Goal: Task Accomplishment & Management: Manage account settings

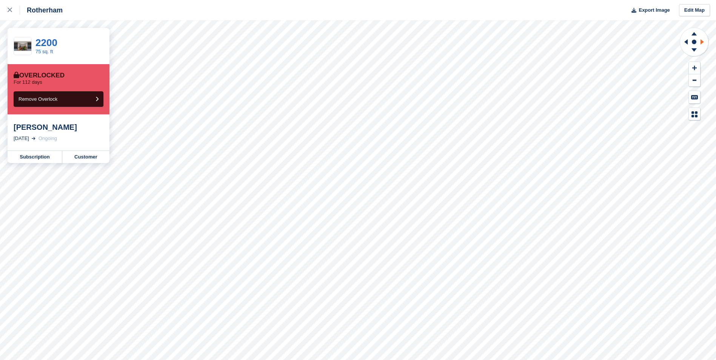
click at [702, 44] on icon at bounding box center [703, 42] width 9 height 20
click at [688, 42] on icon at bounding box center [684, 42] width 9 height 20
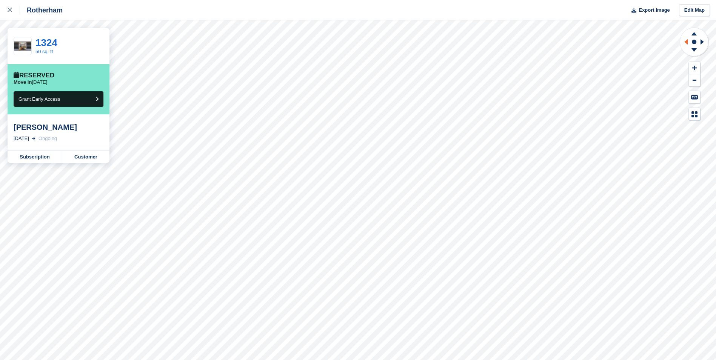
click at [687, 42] on icon at bounding box center [686, 41] width 3 height 5
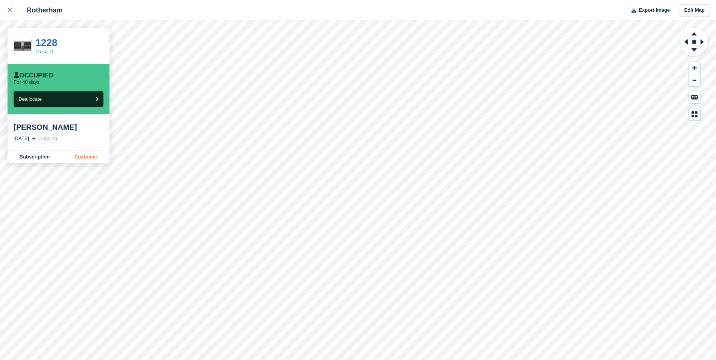
click at [82, 160] on link "Customer" at bounding box center [85, 157] width 47 height 12
click at [703, 44] on icon at bounding box center [703, 42] width 9 height 20
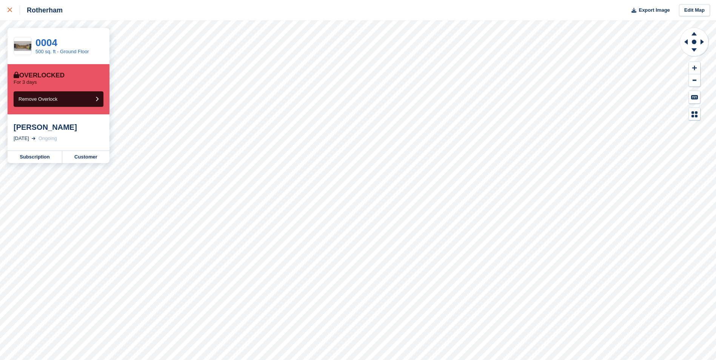
click at [10, 11] on icon at bounding box center [10, 10] width 5 height 5
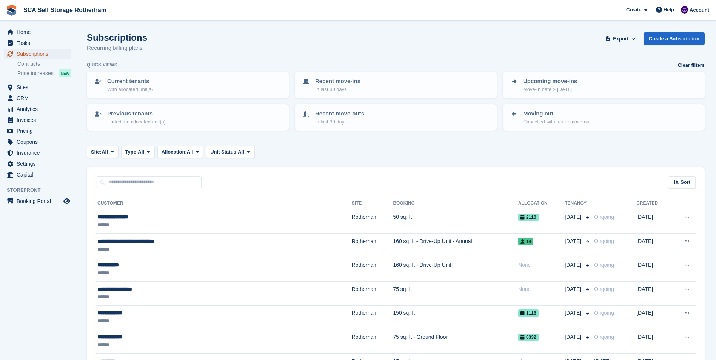
click at [51, 53] on span "Subscriptions" at bounding box center [39, 54] width 45 height 11
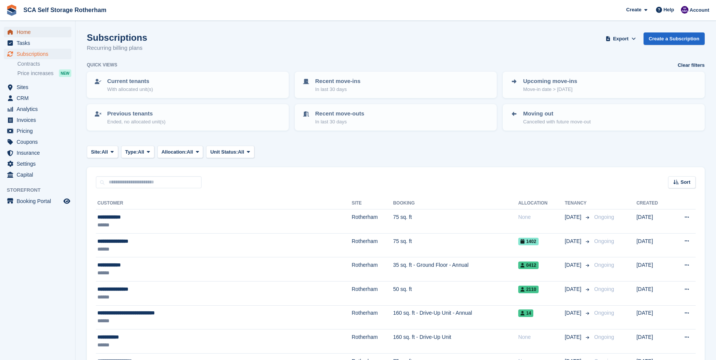
click at [33, 35] on span "Home" at bounding box center [39, 32] width 45 height 11
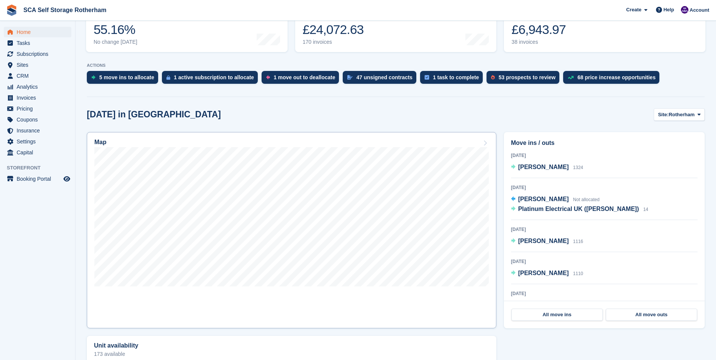
scroll to position [113, 0]
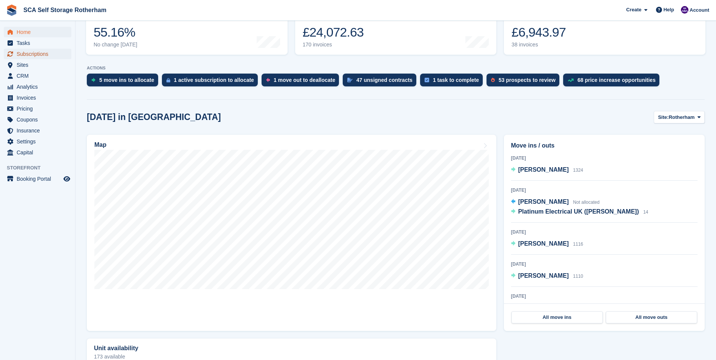
click at [37, 54] on span "Subscriptions" at bounding box center [39, 54] width 45 height 11
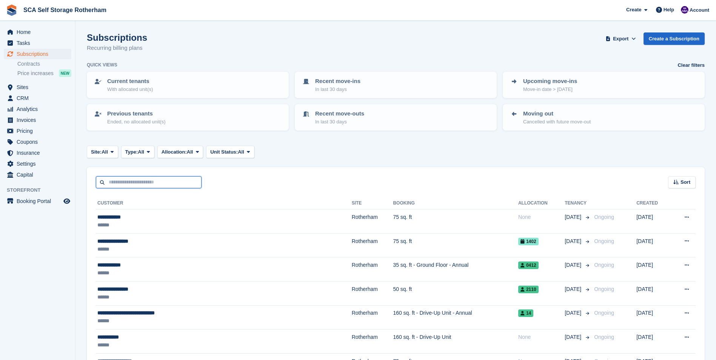
click at [120, 184] on input "text" at bounding box center [149, 182] width 106 height 12
type input "*******"
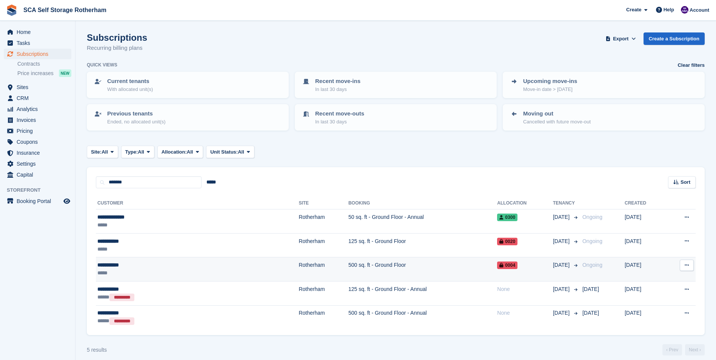
click at [131, 263] on div "**********" at bounding box center [149, 265] width 105 height 8
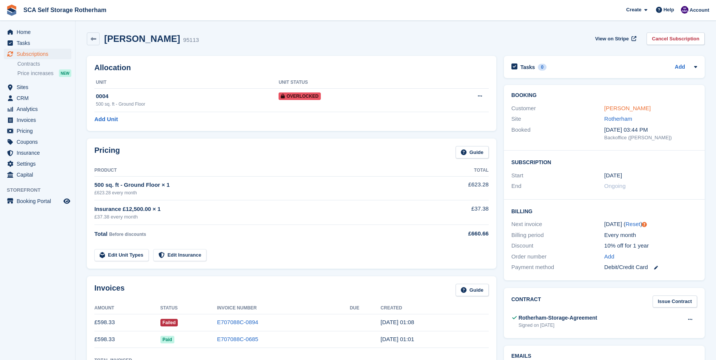
click at [625, 107] on link "[PERSON_NAME]" at bounding box center [628, 108] width 46 height 6
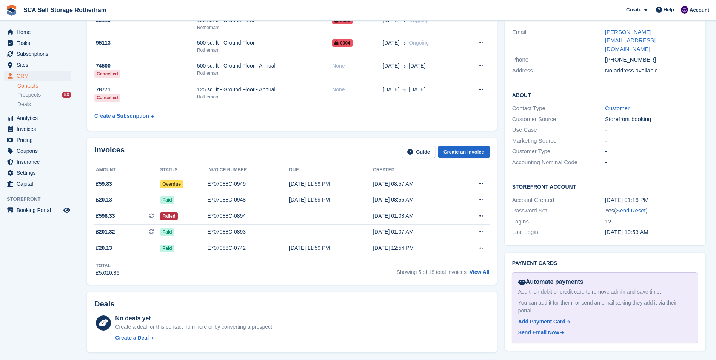
scroll to position [151, 0]
click at [477, 273] on link "View All" at bounding box center [480, 271] width 20 height 6
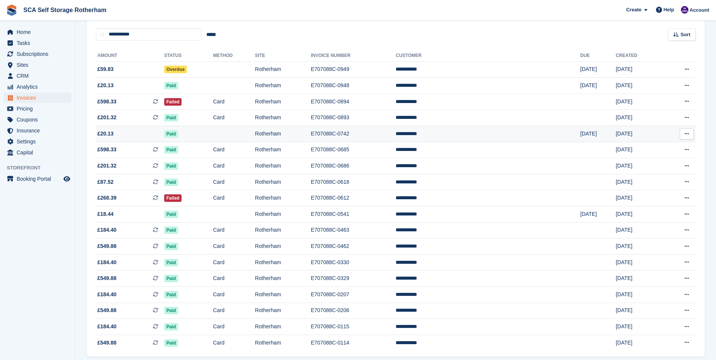
scroll to position [93, 0]
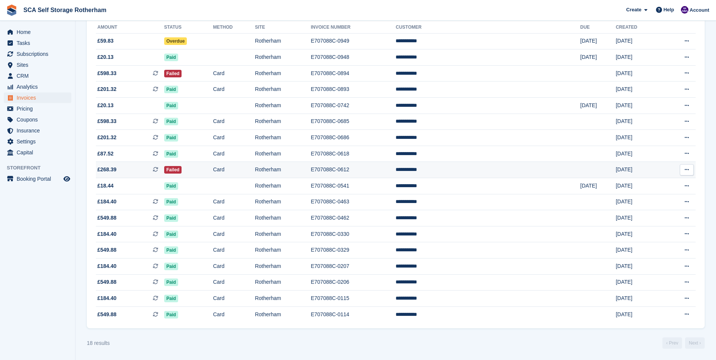
click at [213, 170] on td "Failed" at bounding box center [188, 170] width 49 height 16
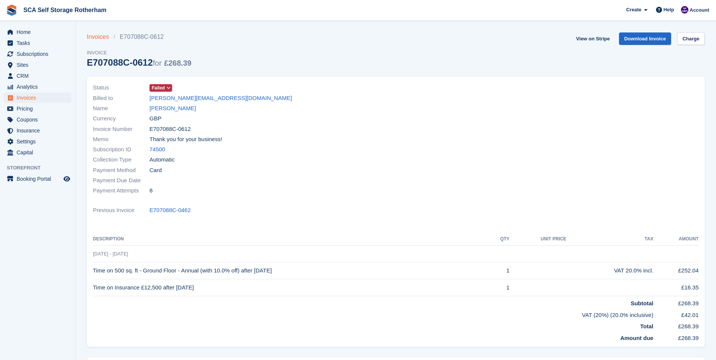
click at [104, 40] on link "Invoices" at bounding box center [100, 36] width 27 height 9
click at [102, 37] on link "Invoices" at bounding box center [100, 36] width 27 height 9
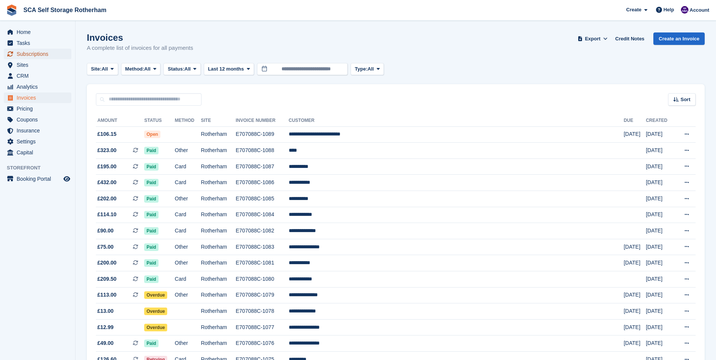
click at [34, 57] on span "Subscriptions" at bounding box center [39, 54] width 45 height 11
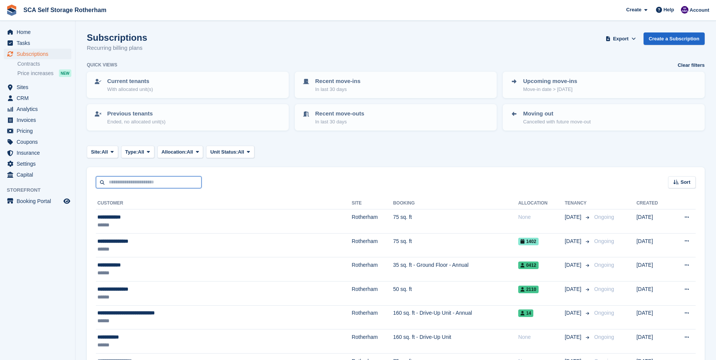
click at [127, 185] on input "text" at bounding box center [149, 182] width 106 height 12
type input "*******"
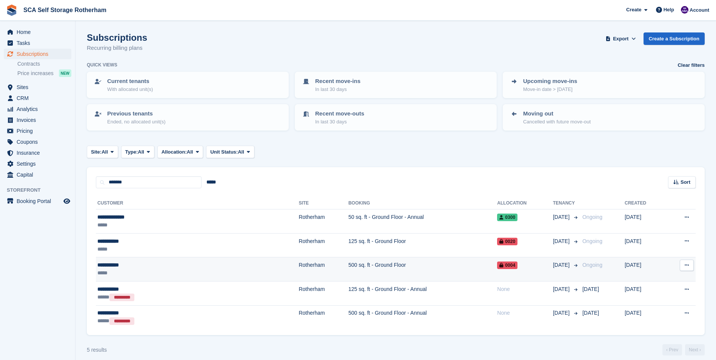
click at [110, 263] on div "**********" at bounding box center [149, 265] width 105 height 8
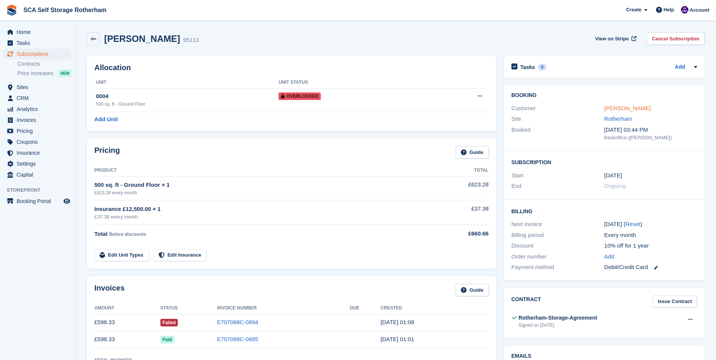
click at [622, 108] on link "[PERSON_NAME]" at bounding box center [628, 108] width 46 height 6
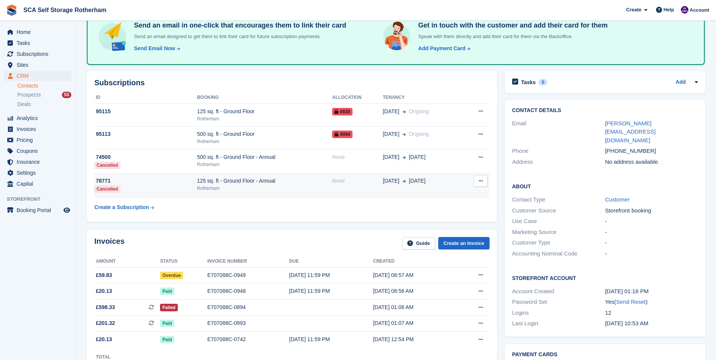
scroll to position [113, 0]
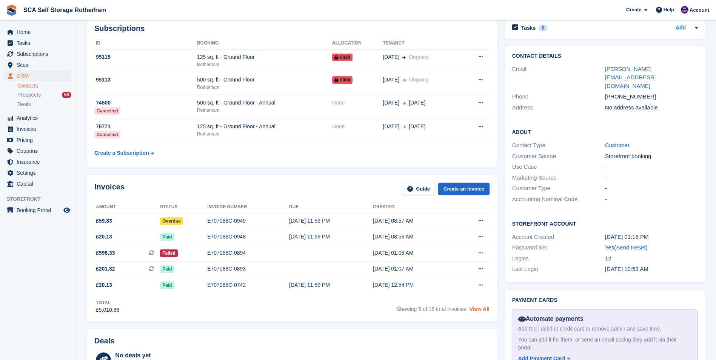
click at [480, 311] on link "View All" at bounding box center [480, 309] width 20 height 6
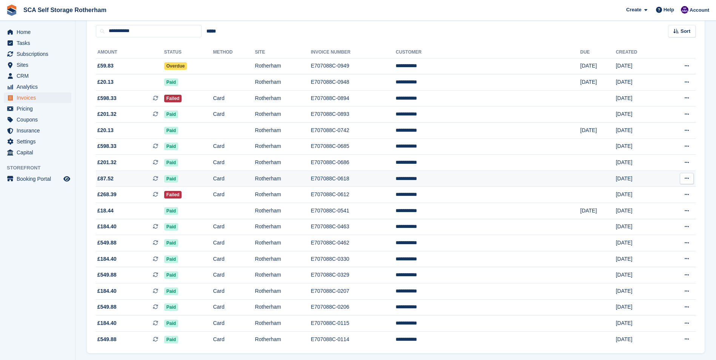
scroll to position [56, 0]
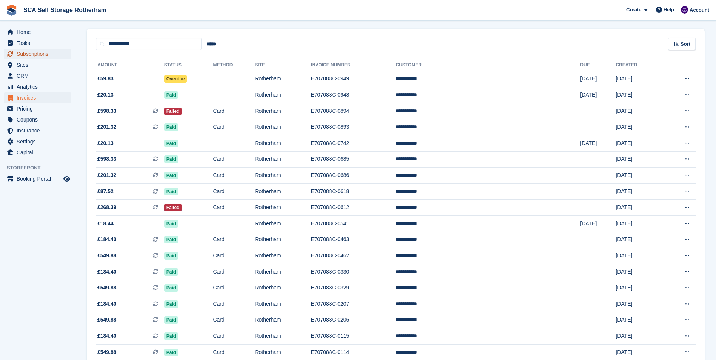
click at [55, 55] on span "Subscriptions" at bounding box center [39, 54] width 45 height 11
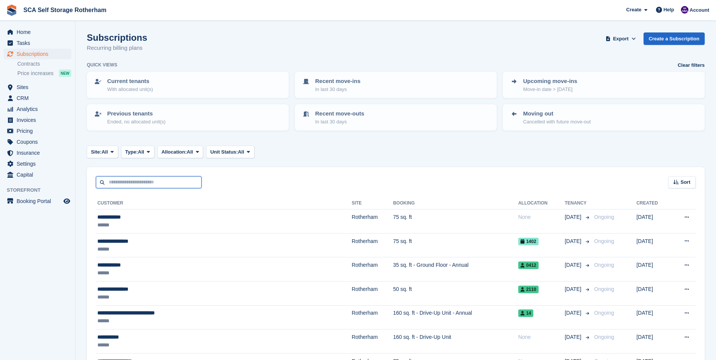
click at [151, 186] on input "text" at bounding box center [149, 182] width 106 height 12
type input "**********"
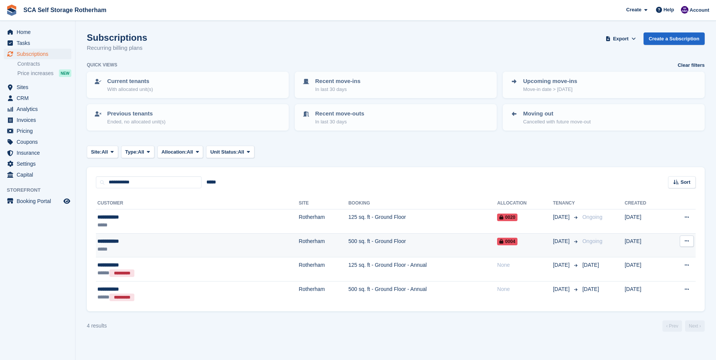
click at [153, 243] on div "**********" at bounding box center [149, 242] width 105 height 8
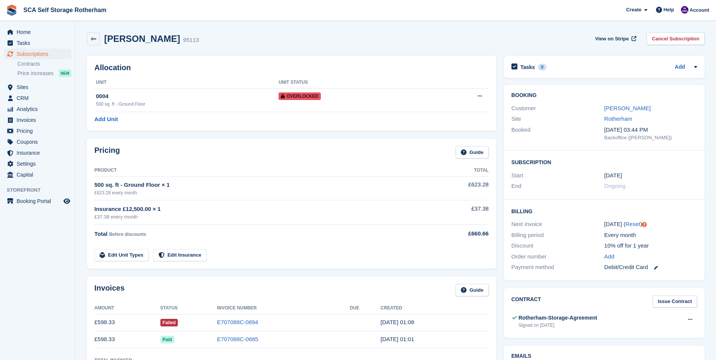
scroll to position [38, 0]
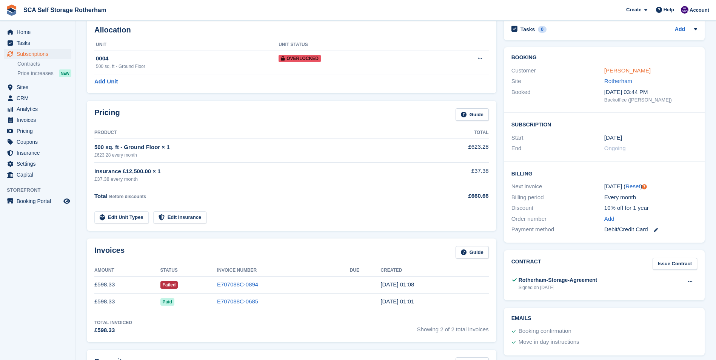
click at [622, 70] on link "[PERSON_NAME]" at bounding box center [628, 70] width 46 height 6
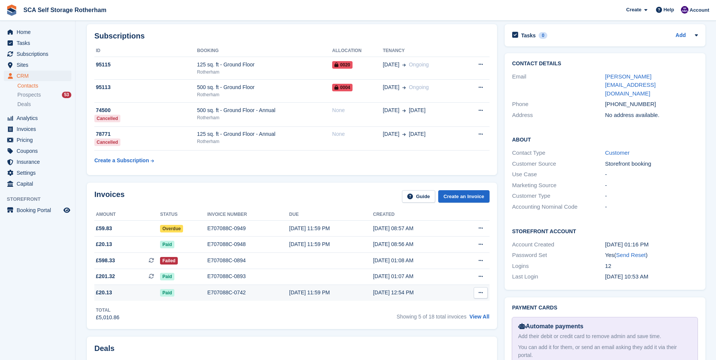
scroll to position [113, 0]
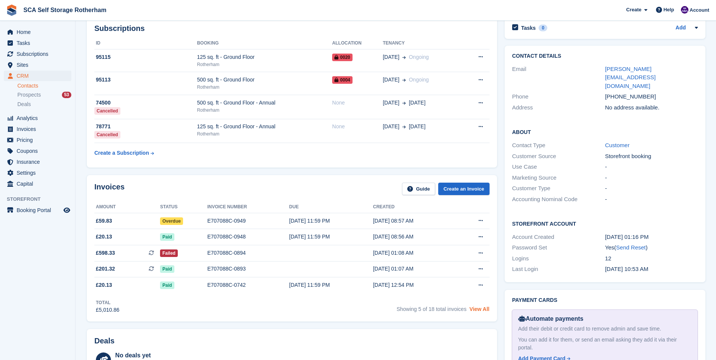
click at [481, 310] on link "View All" at bounding box center [480, 309] width 20 height 6
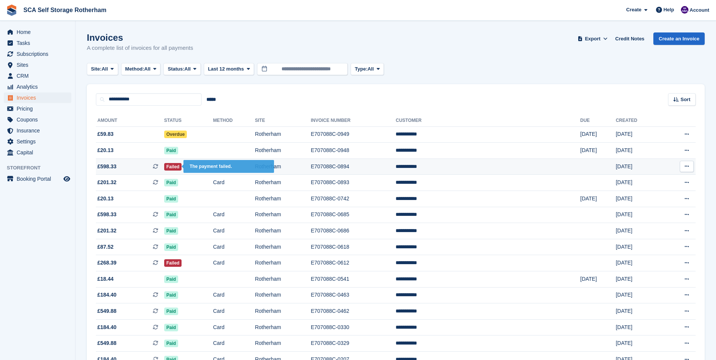
click at [182, 169] on span "Failed" at bounding box center [173, 167] width 18 height 8
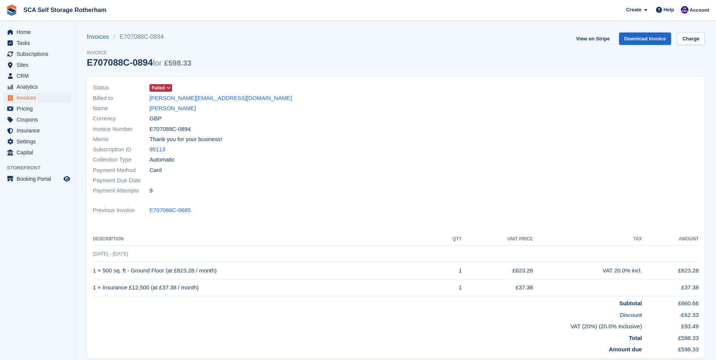
click at [166, 86] on span at bounding box center [169, 88] width 6 height 6
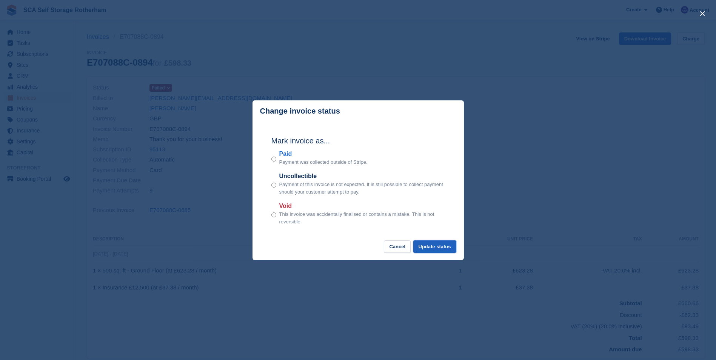
click at [451, 246] on button "Update status" at bounding box center [434, 247] width 43 height 12
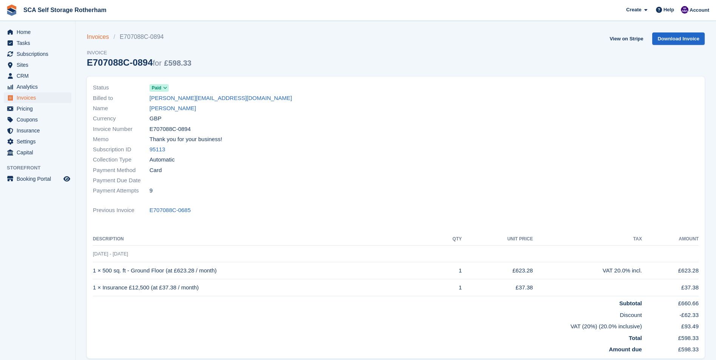
click at [94, 34] on link "Invoices" at bounding box center [100, 36] width 27 height 9
click at [180, 108] on link "[PERSON_NAME]" at bounding box center [173, 108] width 46 height 9
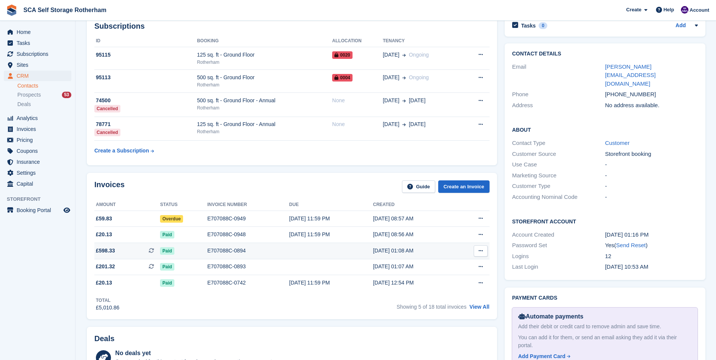
scroll to position [151, 0]
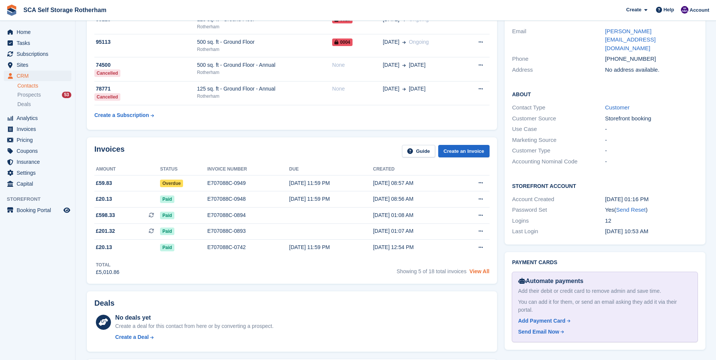
click at [478, 270] on link "View All" at bounding box center [480, 271] width 20 height 6
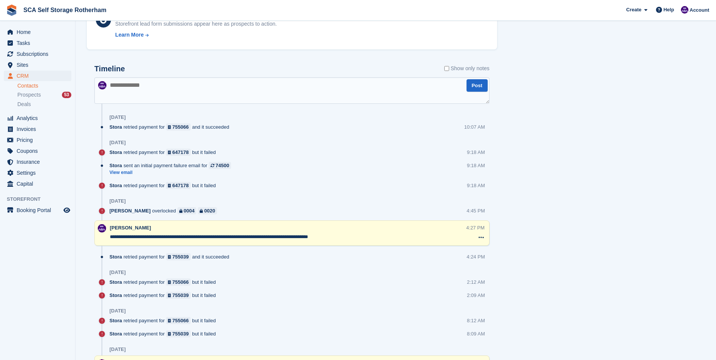
scroll to position [529, 0]
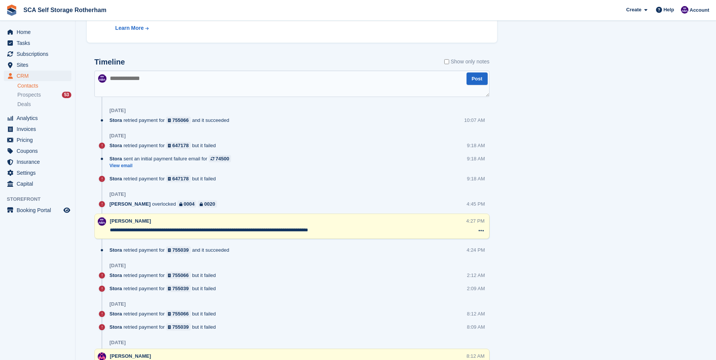
click at [173, 79] on textarea at bounding box center [291, 84] width 395 height 26
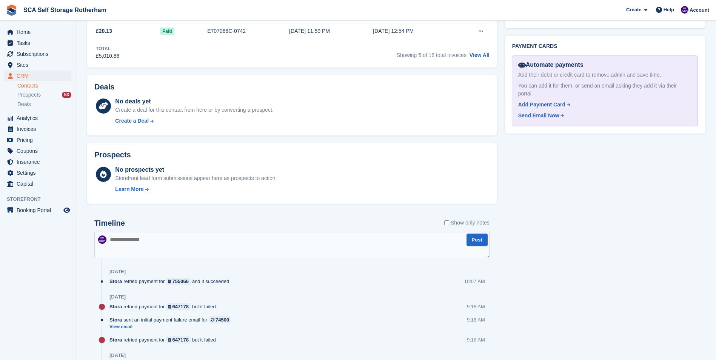
scroll to position [415, 0]
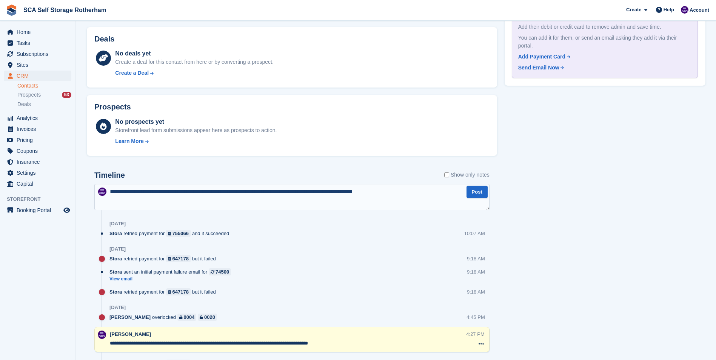
click at [390, 190] on textarea "**********" at bounding box center [291, 197] width 395 height 26
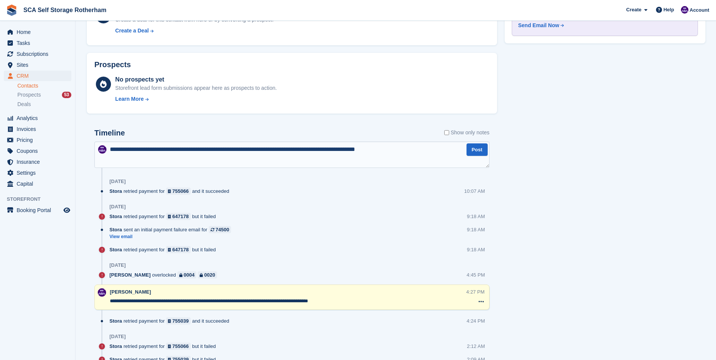
scroll to position [378, 0]
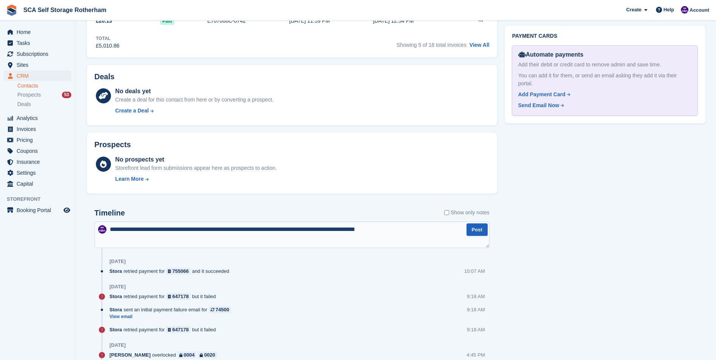
type textarea "**********"
click at [471, 232] on button "Post" at bounding box center [477, 230] width 21 height 12
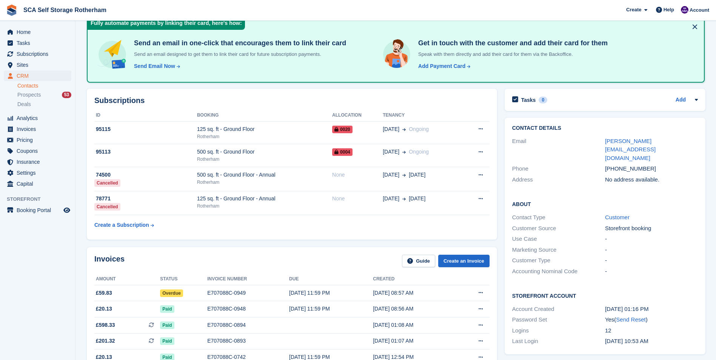
scroll to position [0, 0]
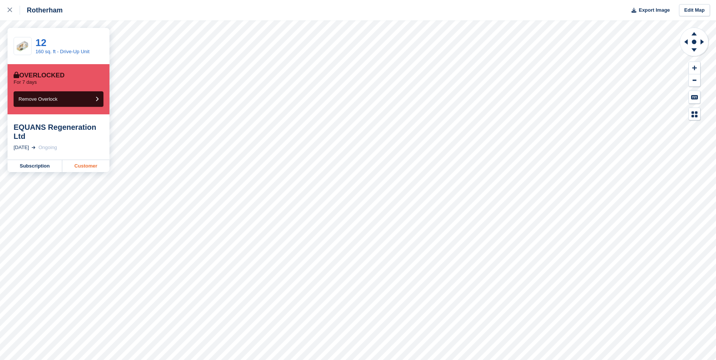
click at [88, 166] on link "Customer" at bounding box center [85, 166] width 47 height 12
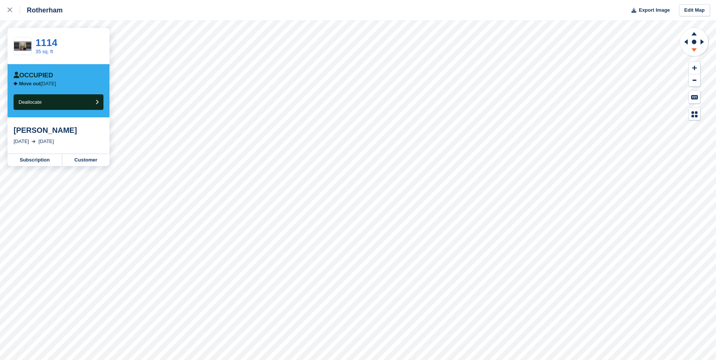
click at [695, 51] on icon at bounding box center [695, 50] width 20 height 9
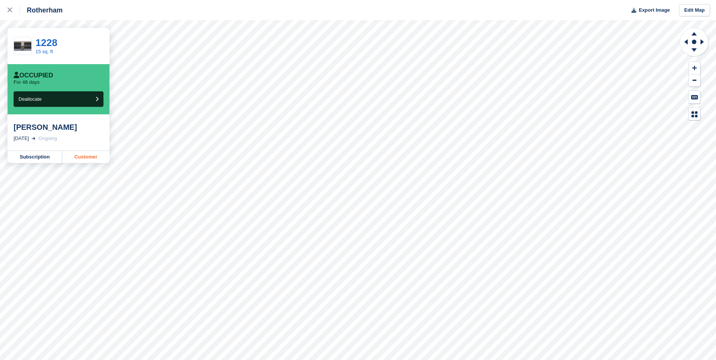
click at [77, 157] on link "Customer" at bounding box center [85, 157] width 47 height 12
click at [91, 156] on link "Customer" at bounding box center [85, 157] width 47 height 12
click at [9, 12] on div at bounding box center [14, 10] width 12 height 9
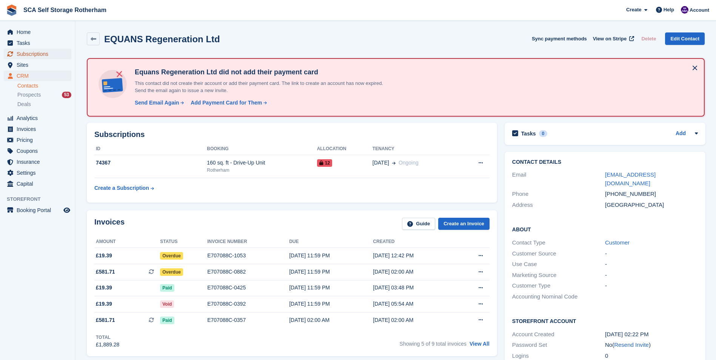
click at [42, 52] on span "Subscriptions" at bounding box center [39, 54] width 45 height 11
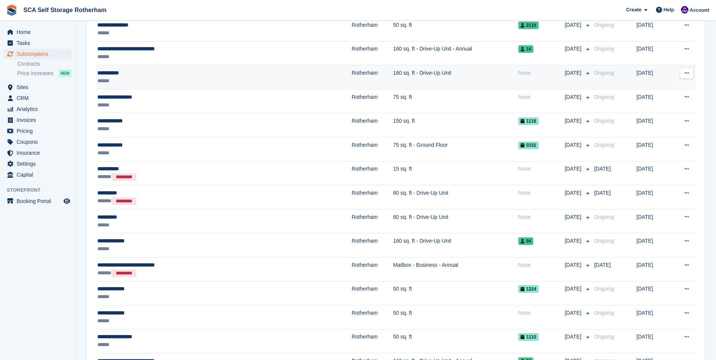
scroll to position [113, 0]
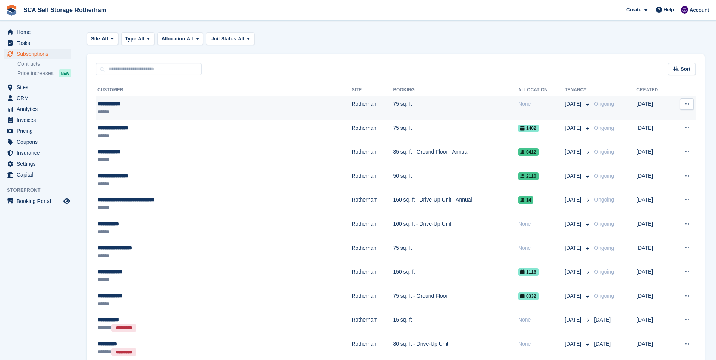
click at [132, 107] on div "**********" at bounding box center [177, 104] width 160 height 8
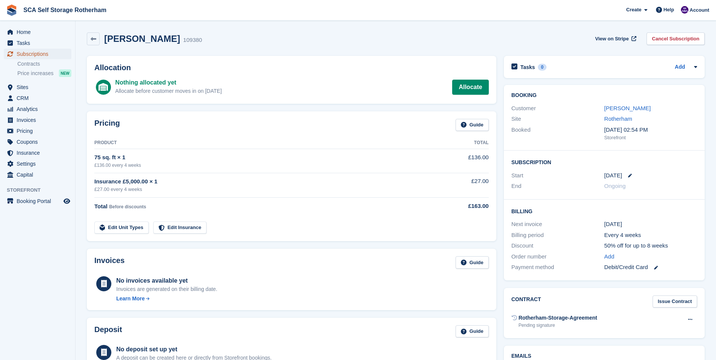
click at [46, 54] on span "Subscriptions" at bounding box center [39, 54] width 45 height 11
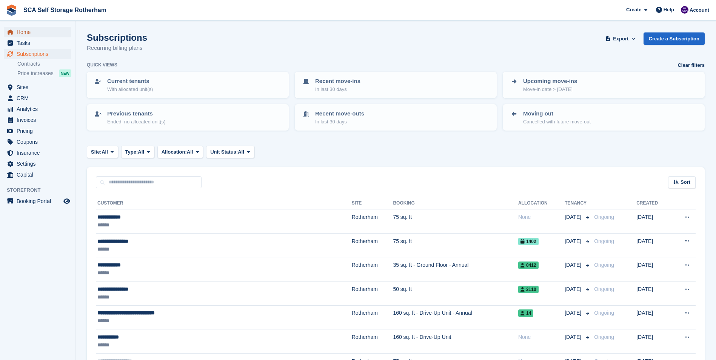
click at [27, 33] on span "Home" at bounding box center [39, 32] width 45 height 11
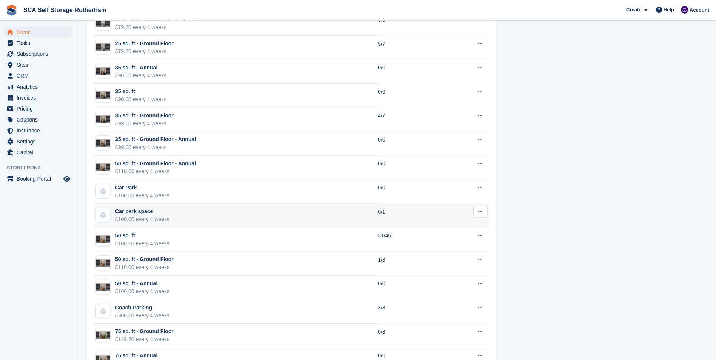
scroll to position [755, 0]
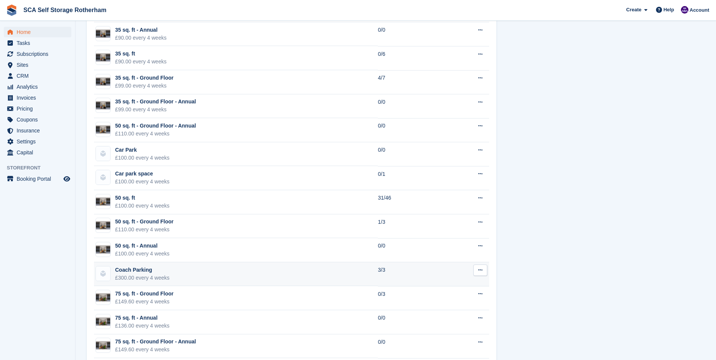
click at [171, 271] on td "Coach Parking £300.00 every 4 weeks" at bounding box center [236, 274] width 284 height 24
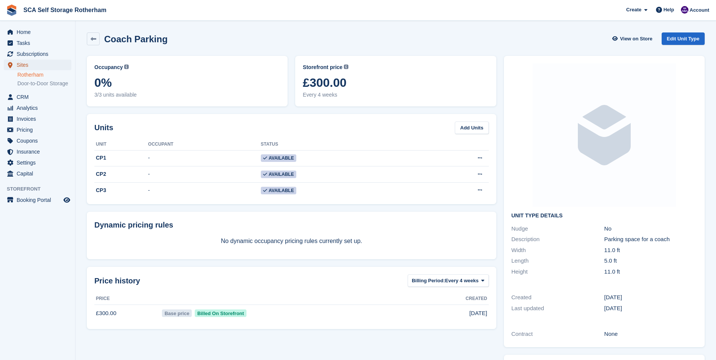
click at [46, 65] on span "Sites" at bounding box center [39, 65] width 45 height 11
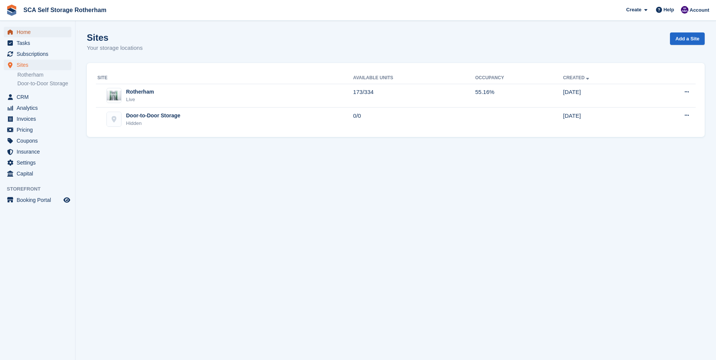
click at [38, 35] on span "Home" at bounding box center [39, 32] width 45 height 11
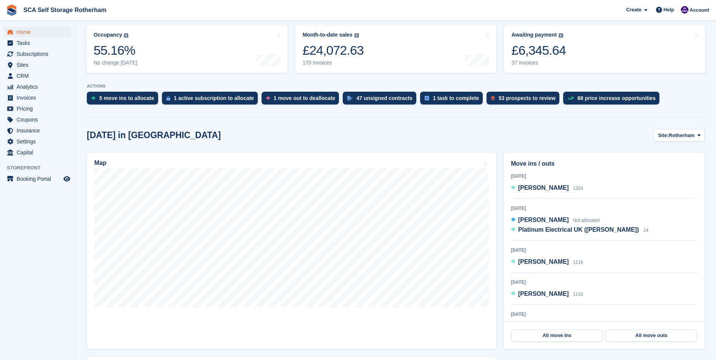
scroll to position [113, 0]
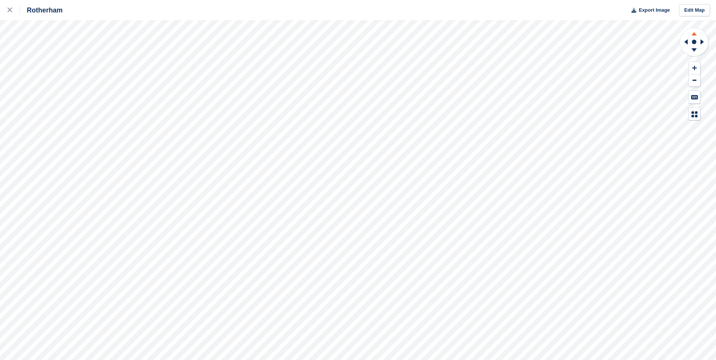
click at [696, 35] on icon at bounding box center [694, 33] width 5 height 3
click at [695, 51] on icon at bounding box center [694, 49] width 5 height 3
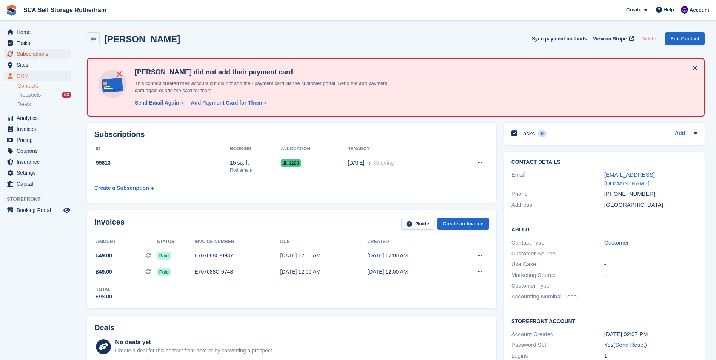
click at [46, 50] on span "Subscriptions" at bounding box center [39, 54] width 45 height 11
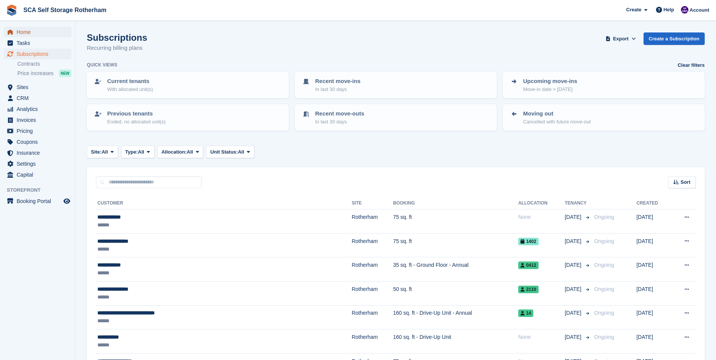
click at [50, 34] on span "Home" at bounding box center [39, 32] width 45 height 11
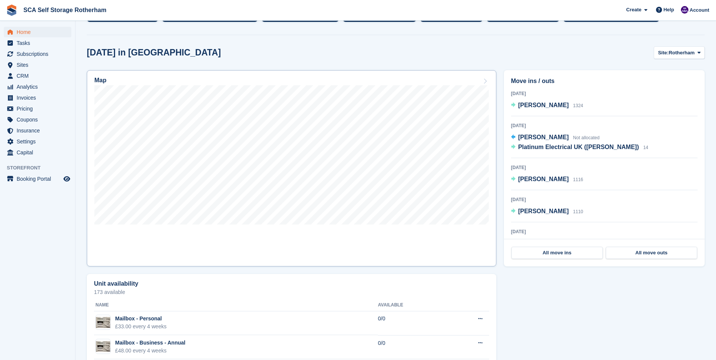
scroll to position [189, 0]
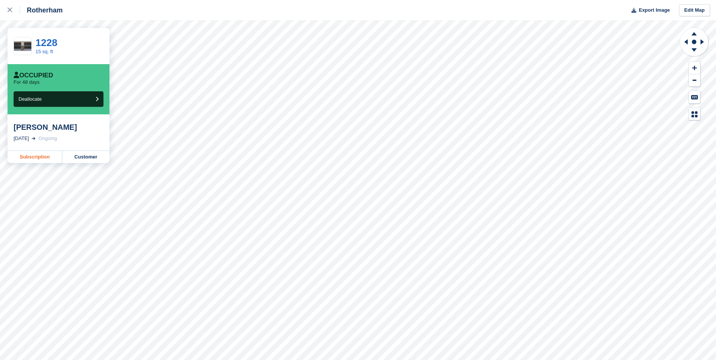
click at [52, 158] on link "Subscription" at bounding box center [35, 157] width 55 height 12
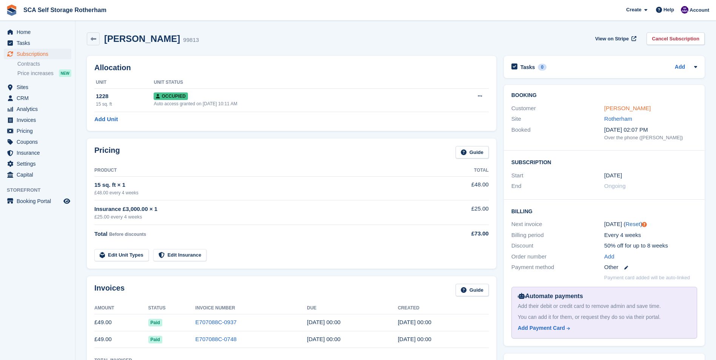
click at [609, 108] on link "[PERSON_NAME]" at bounding box center [628, 108] width 46 height 6
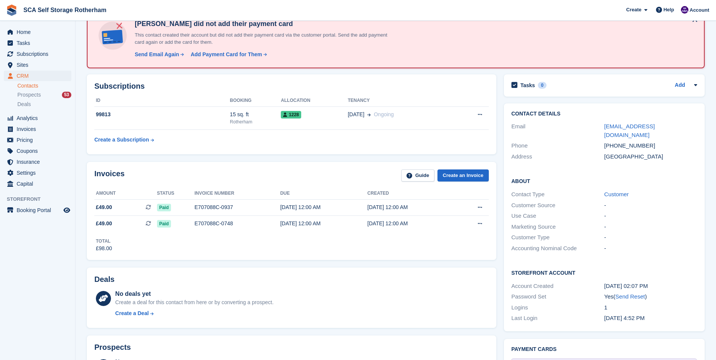
scroll to position [36, 0]
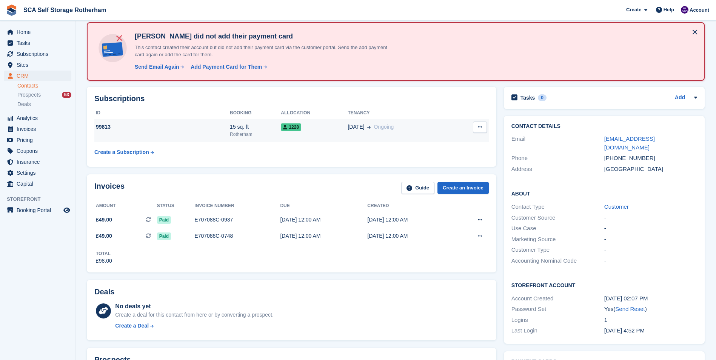
click at [127, 120] on td "99813" at bounding box center [162, 130] width 136 height 23
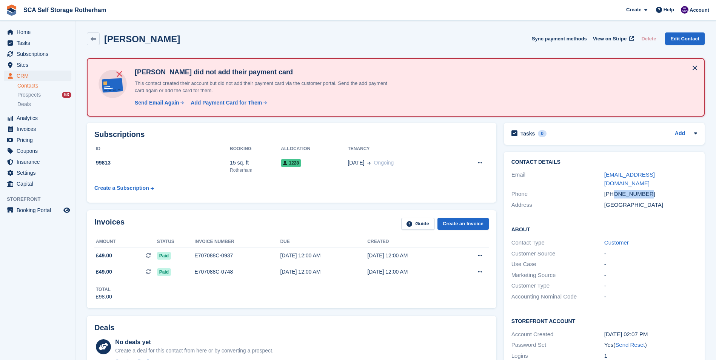
copy div "7306256208"
drag, startPoint x: 653, startPoint y: 186, endPoint x: 615, endPoint y: 189, distance: 37.5
click at [615, 190] on div "[PHONE_NUMBER]" at bounding box center [651, 194] width 93 height 9
drag, startPoint x: 605, startPoint y: 187, endPoint x: 653, endPoint y: 188, distance: 48.0
click at [653, 190] on div "[PHONE_NUMBER]" at bounding box center [651, 194] width 93 height 9
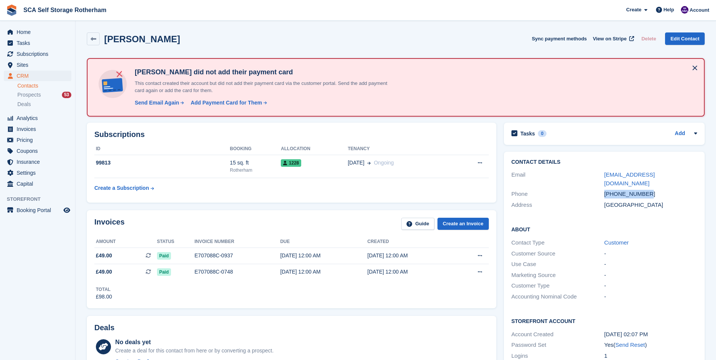
copy div "[PHONE_NUMBER]"
click at [619, 239] on link "Customer" at bounding box center [617, 242] width 25 height 6
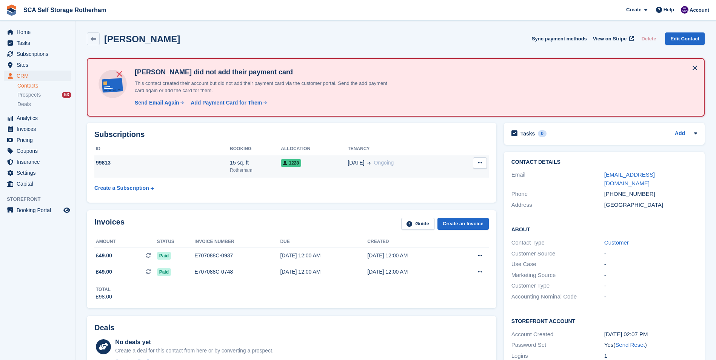
click at [203, 162] on div "99813" at bounding box center [162, 163] width 136 height 8
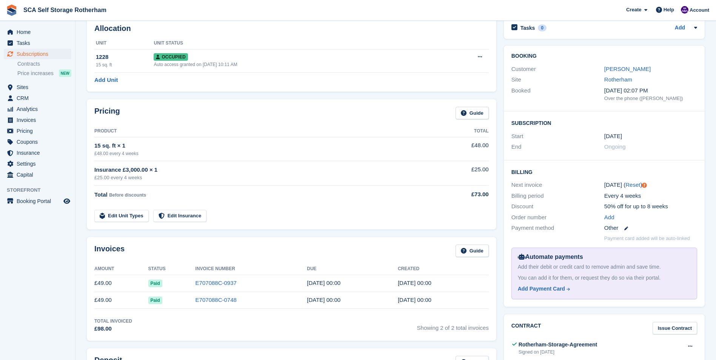
scroll to position [26, 0]
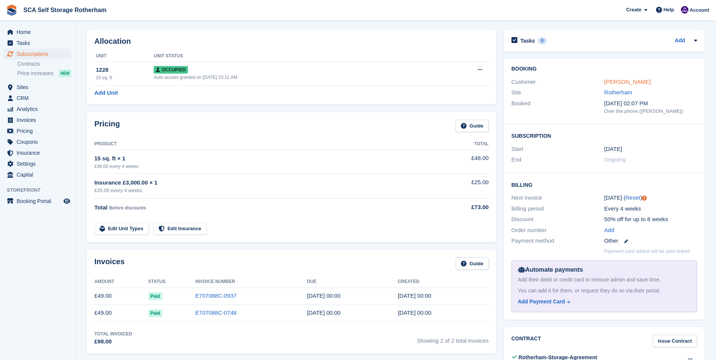
click at [614, 82] on link "[PERSON_NAME]" at bounding box center [628, 82] width 46 height 6
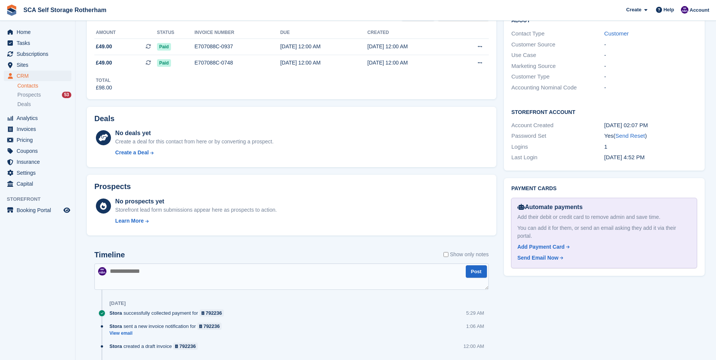
scroll to position [302, 0]
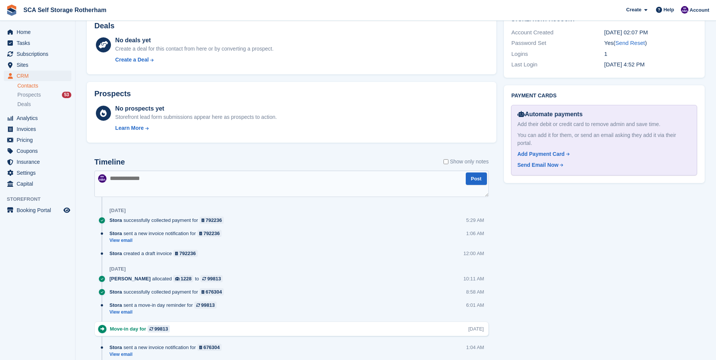
click at [177, 186] on textarea at bounding box center [291, 184] width 395 height 26
type textarea "**********"
click at [480, 179] on button "Post" at bounding box center [476, 179] width 21 height 12
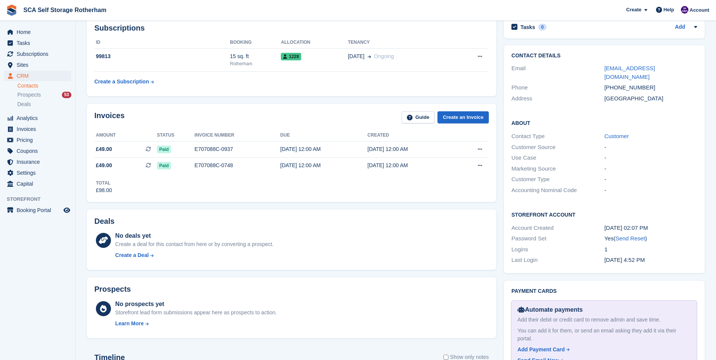
scroll to position [0, 0]
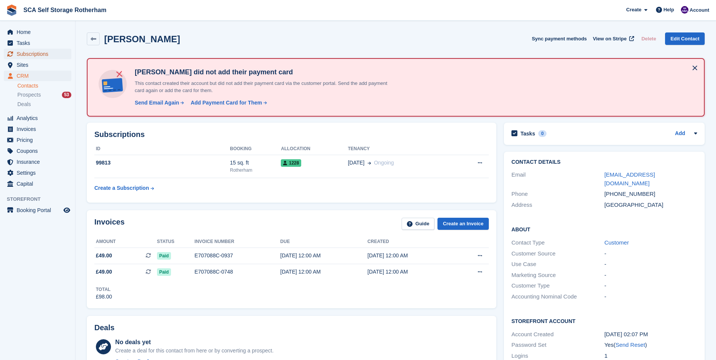
click at [48, 51] on span "Subscriptions" at bounding box center [39, 54] width 45 height 11
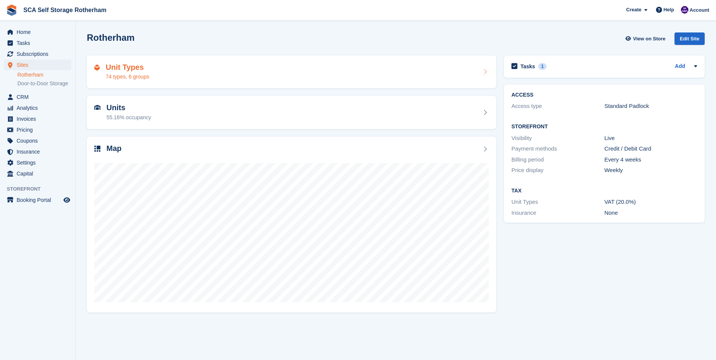
click at [175, 77] on div "Unit Types 74 types, 6 groups" at bounding box center [291, 72] width 395 height 18
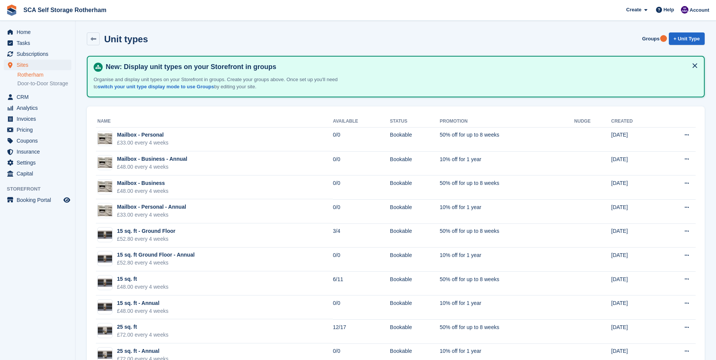
click at [52, 74] on link "Rotherham" at bounding box center [44, 74] width 54 height 7
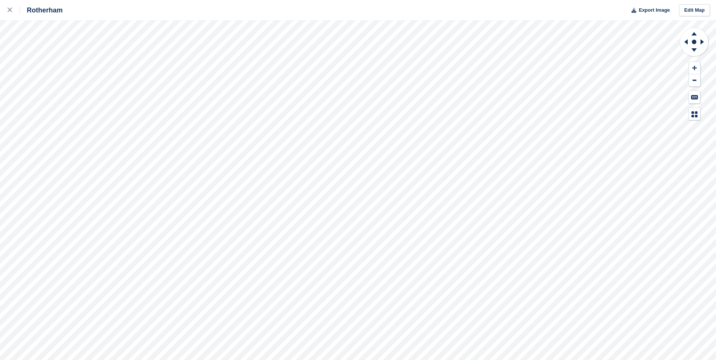
click at [54, 85] on div "Rotherham Export Image Edit Map" at bounding box center [358, 180] width 716 height 360
click at [54, 83] on div "Rotherham Export Image Edit Map" at bounding box center [358, 180] width 716 height 360
click at [51, 91] on div "Rotherham Export Image Edit Map" at bounding box center [358, 180] width 716 height 360
click at [91, 51] on div "Rotherham Export Image Edit Map" at bounding box center [358, 180] width 716 height 360
click at [9, 9] on icon at bounding box center [10, 10] width 5 height 5
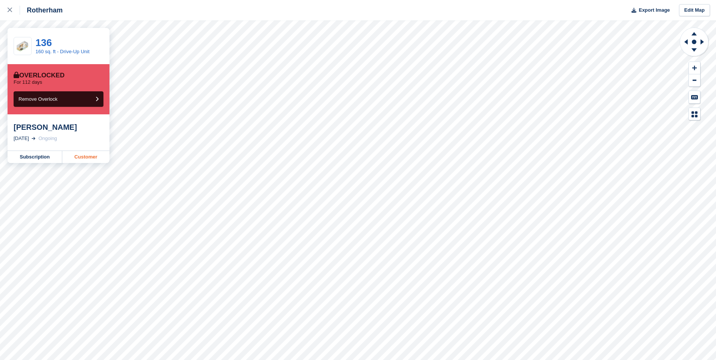
click at [79, 154] on link "Customer" at bounding box center [85, 157] width 47 height 12
click at [8, 12] on icon at bounding box center [10, 10] width 5 height 5
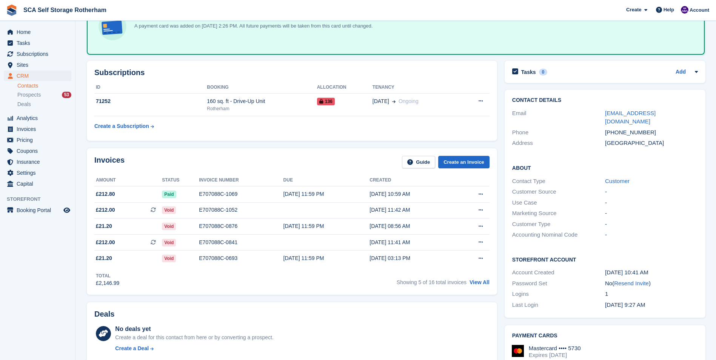
scroll to position [38, 0]
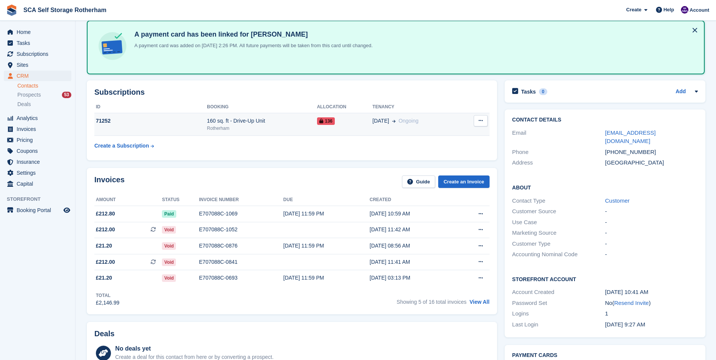
click at [146, 116] on td "71252" at bounding box center [150, 124] width 113 height 23
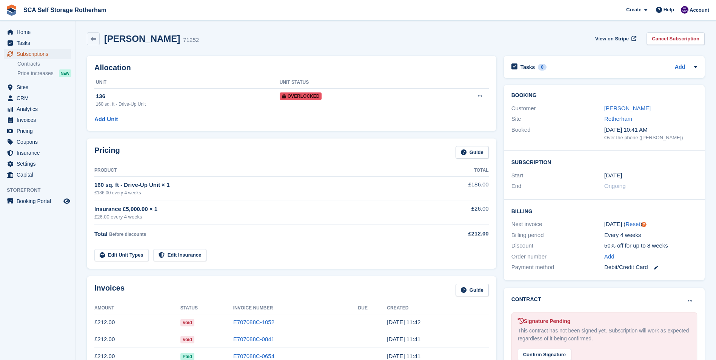
click at [46, 54] on span "Subscriptions" at bounding box center [39, 54] width 45 height 11
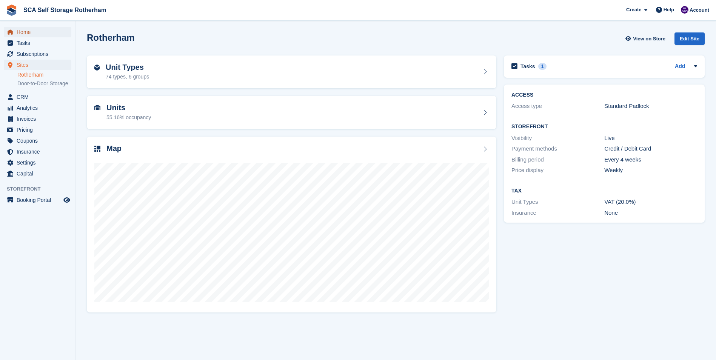
click at [41, 36] on span "Home" at bounding box center [39, 32] width 45 height 11
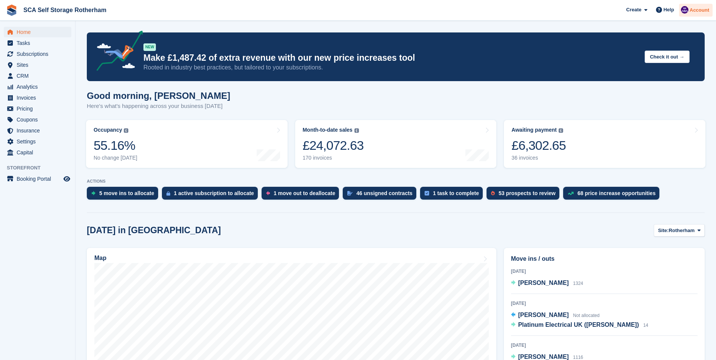
click at [705, 10] on span "Account" at bounding box center [700, 10] width 20 height 8
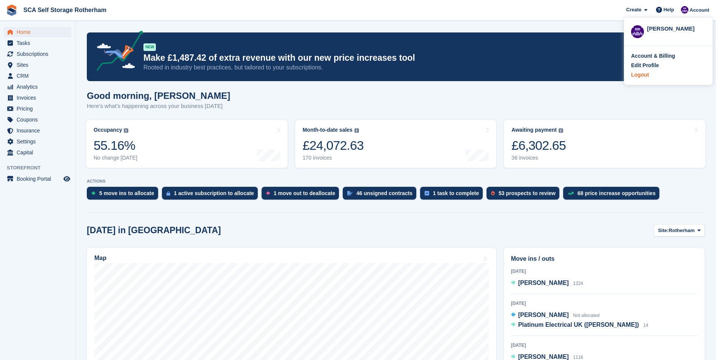
click at [638, 78] on div "Logout" at bounding box center [640, 75] width 18 height 8
